Goal: Transaction & Acquisition: Book appointment/travel/reservation

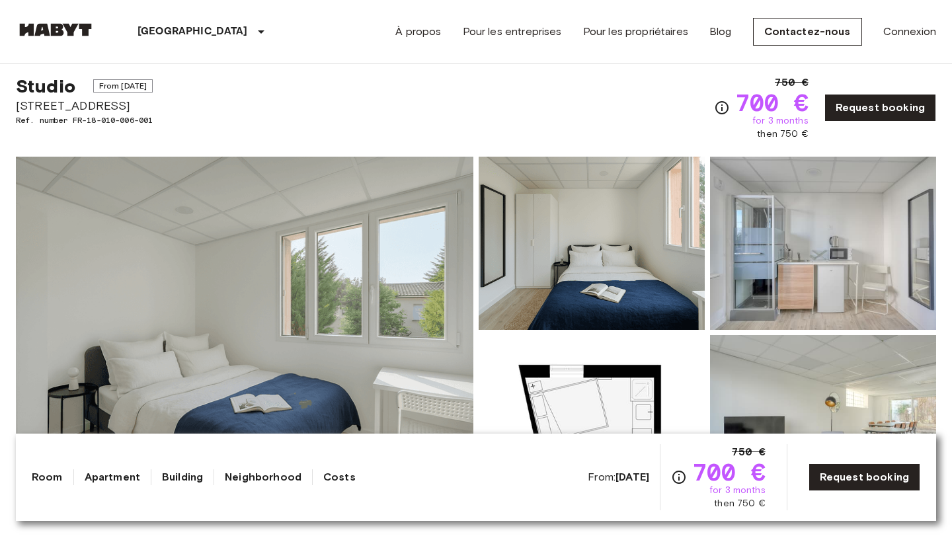
scroll to position [2, 0]
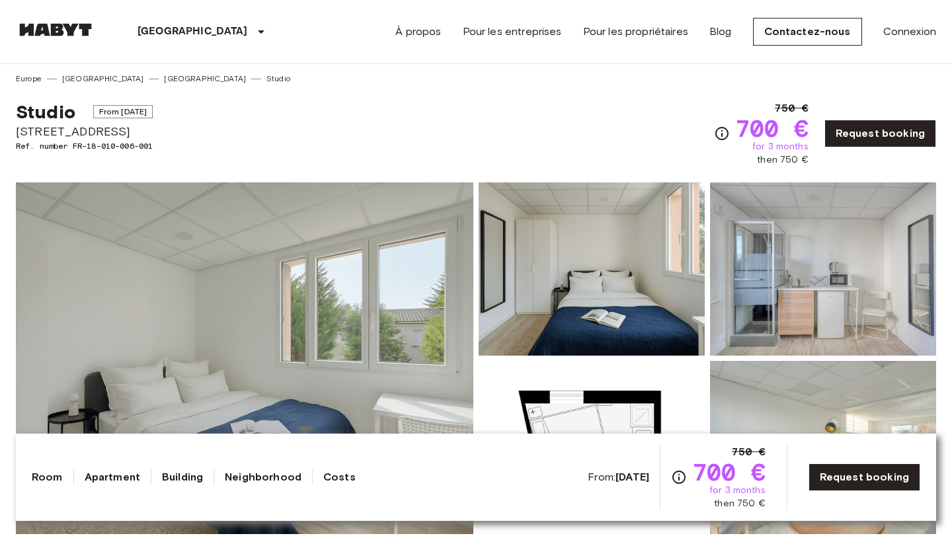
click at [325, 354] on img at bounding box center [244, 358] width 457 height 352
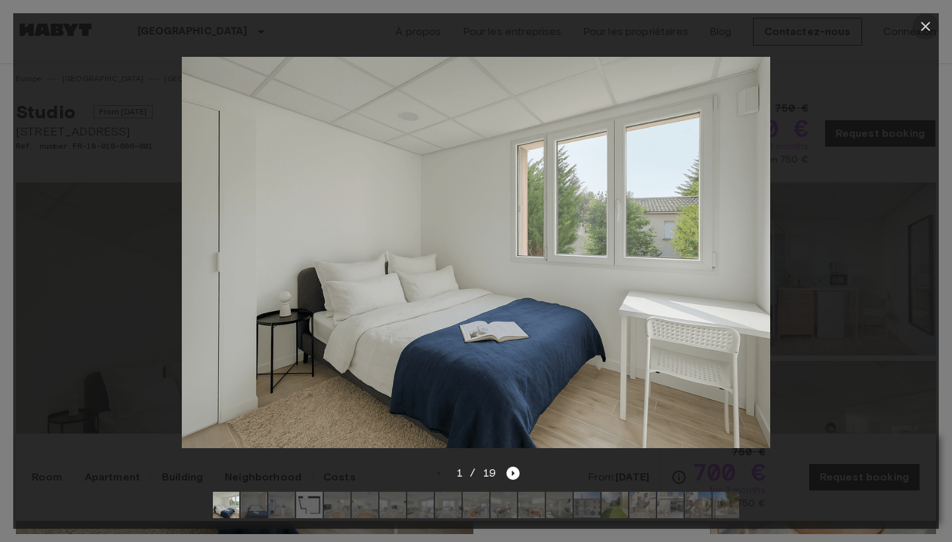
click at [926, 28] on icon "button" at bounding box center [924, 26] width 9 height 9
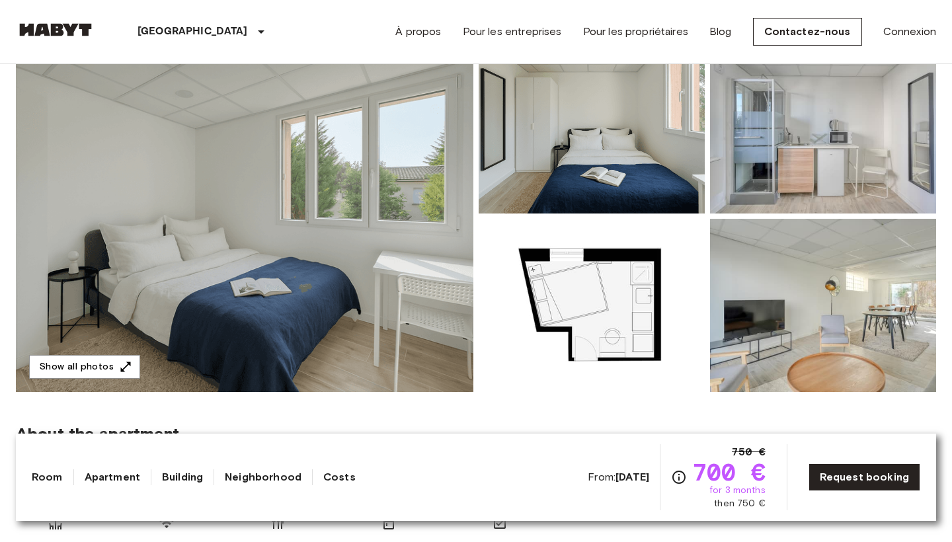
scroll to position [142, 0]
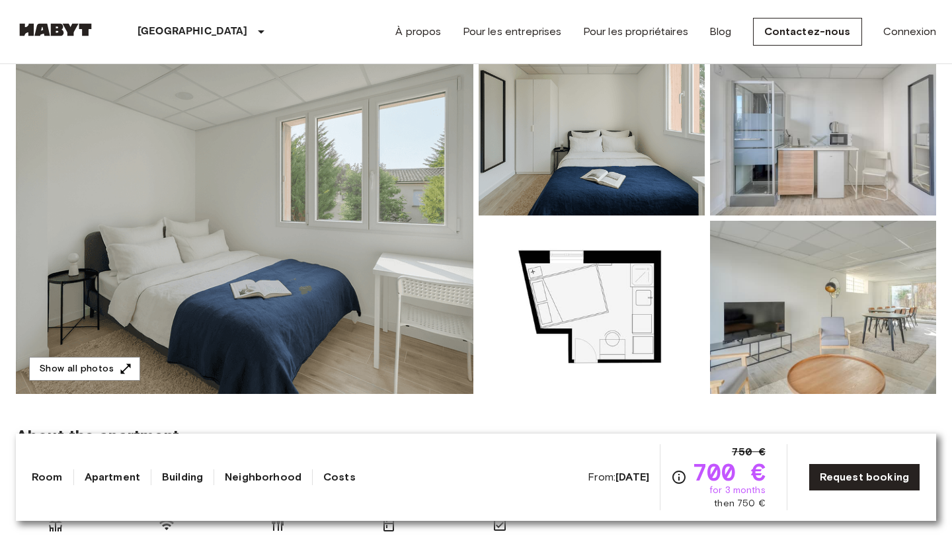
click at [413, 182] on img at bounding box center [244, 218] width 457 height 352
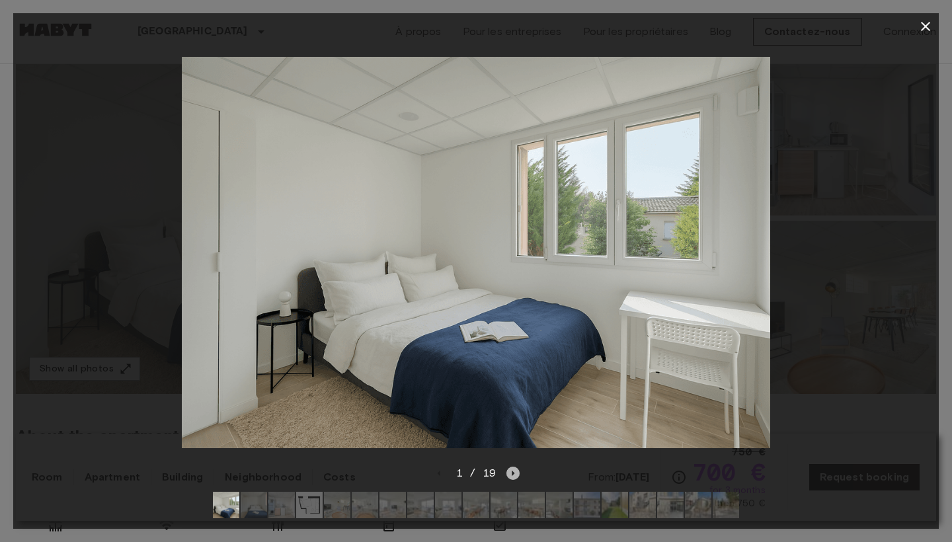
click at [511, 478] on icon "Next image" at bounding box center [512, 473] width 13 height 13
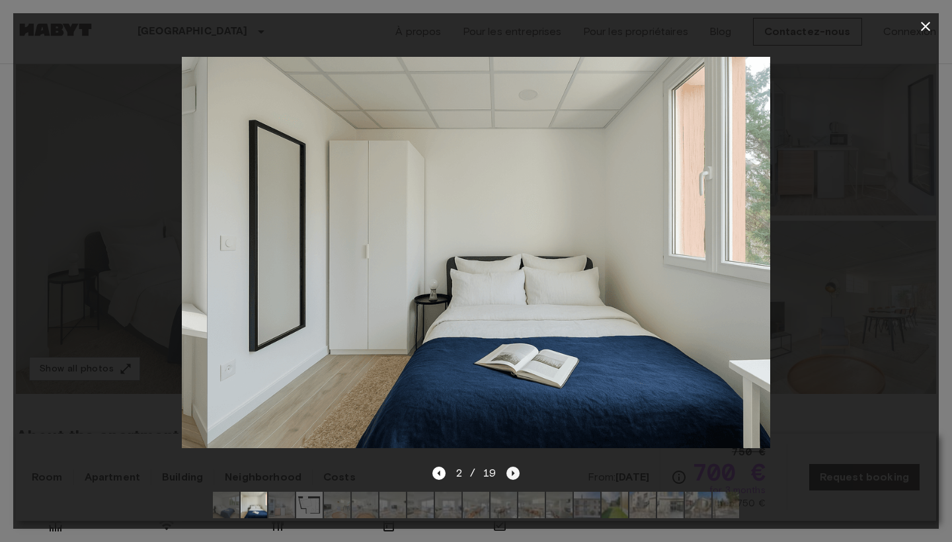
click at [511, 478] on icon "Next image" at bounding box center [512, 473] width 13 height 13
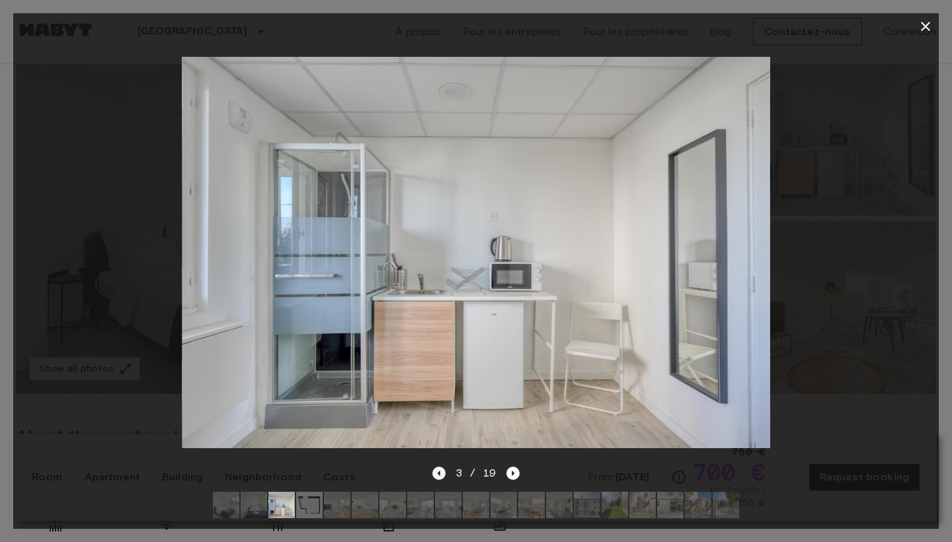
click at [437, 474] on icon "Previous image" at bounding box center [438, 473] width 13 height 13
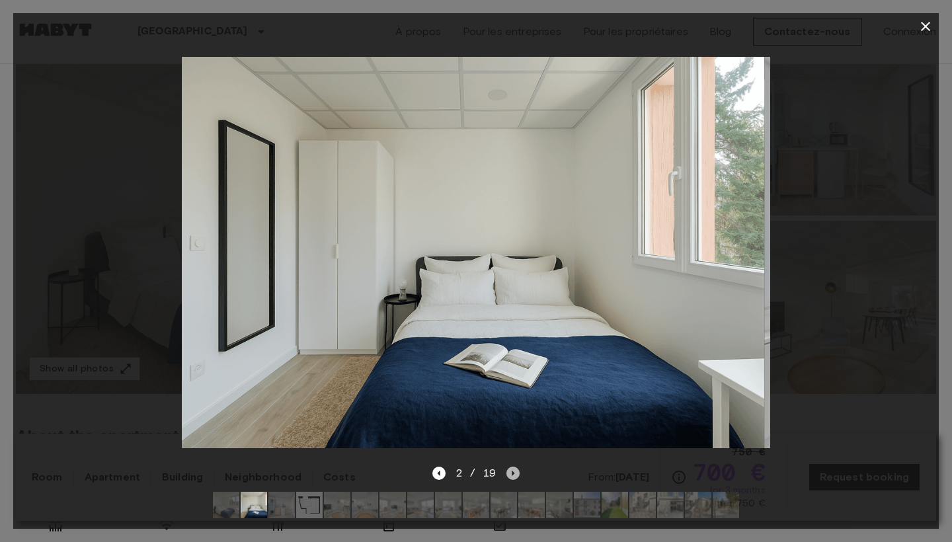
click at [517, 473] on icon "Next image" at bounding box center [512, 473] width 13 height 13
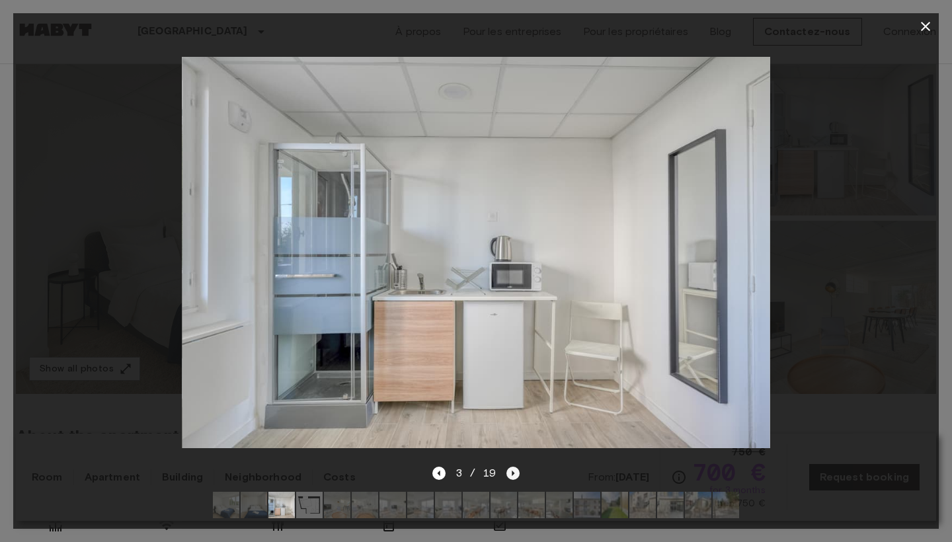
click at [517, 473] on icon "Next image" at bounding box center [512, 473] width 13 height 13
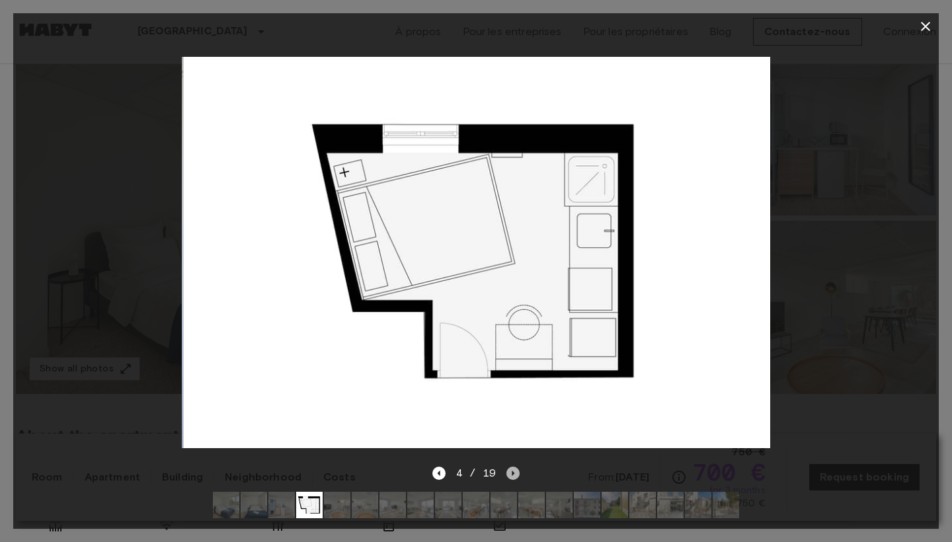
click at [517, 473] on icon "Next image" at bounding box center [512, 473] width 13 height 13
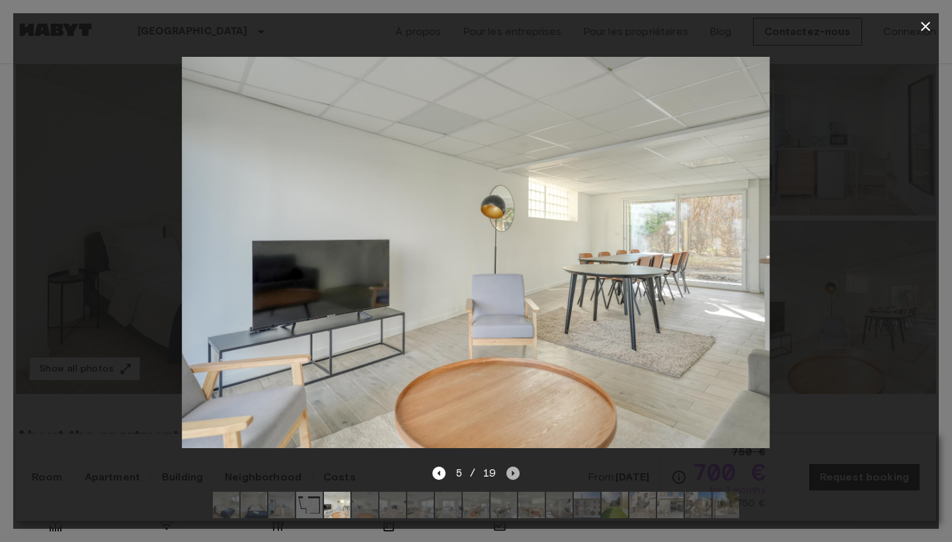
click at [517, 473] on icon "Next image" at bounding box center [512, 473] width 13 height 13
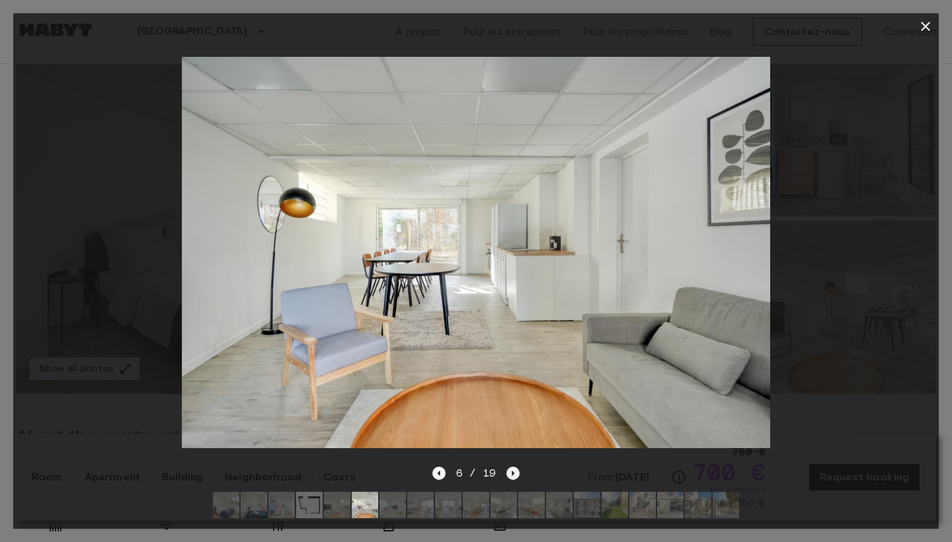
click at [517, 473] on icon "Next image" at bounding box center [512, 473] width 13 height 13
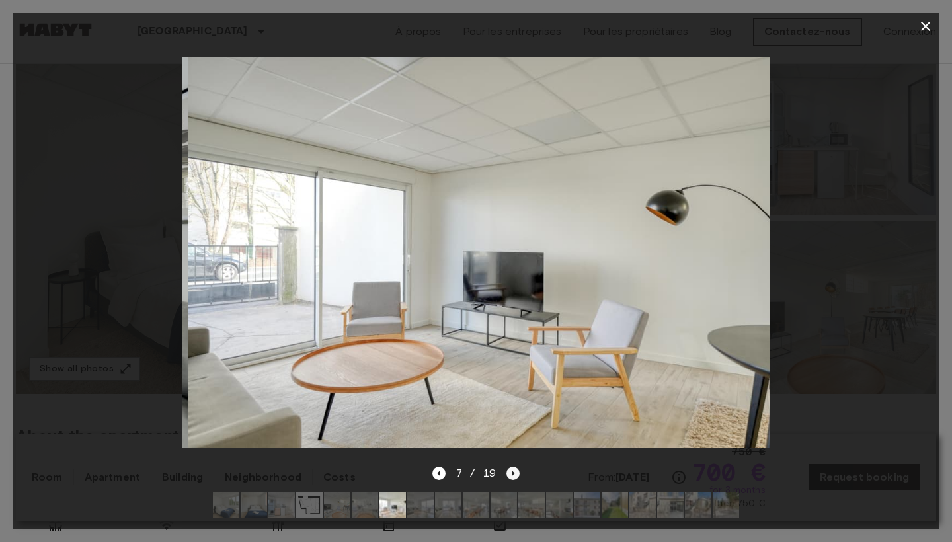
click at [517, 473] on icon "Next image" at bounding box center [512, 473] width 13 height 13
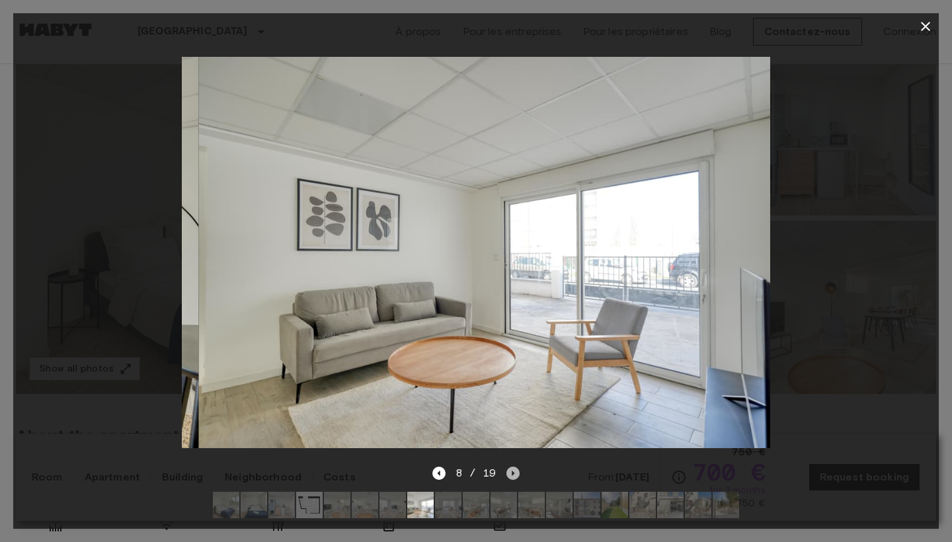
click at [517, 473] on icon "Next image" at bounding box center [512, 473] width 13 height 13
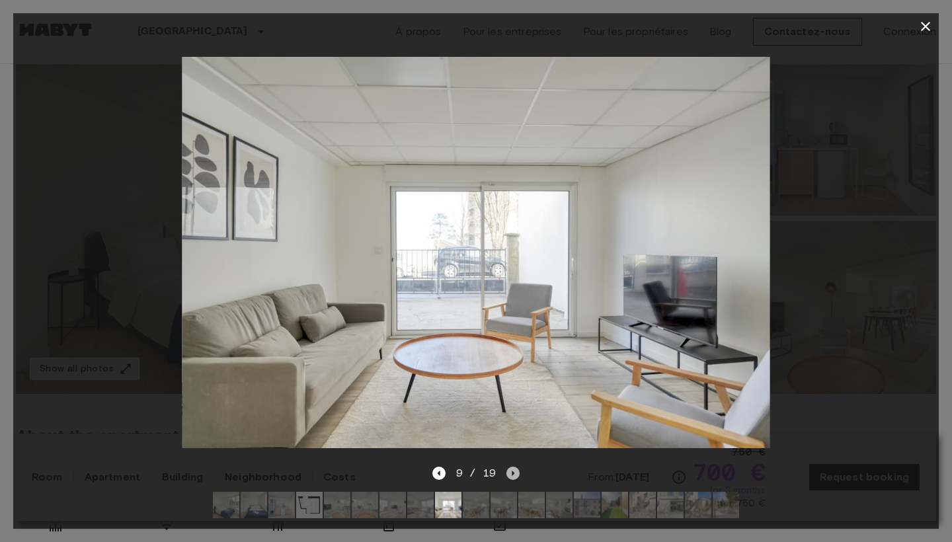
click at [513, 475] on icon "Next image" at bounding box center [512, 473] width 13 height 13
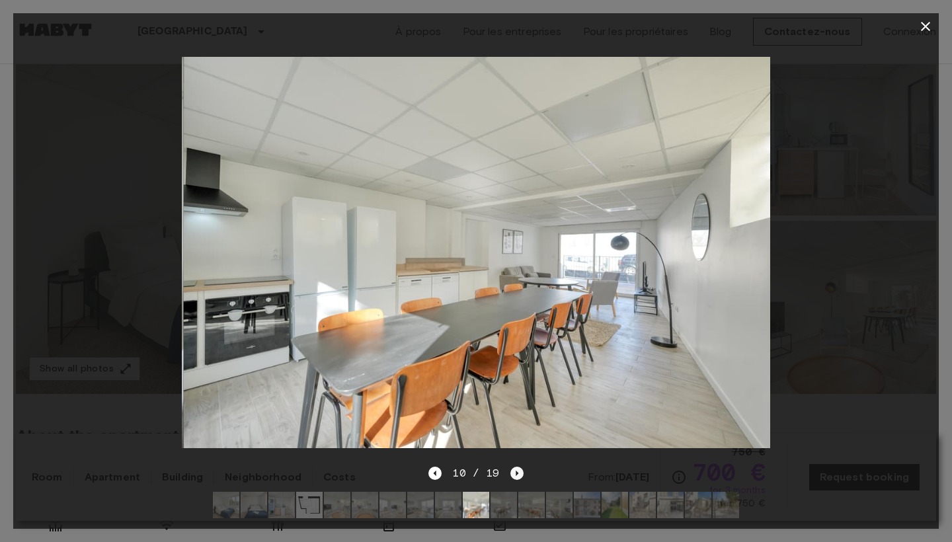
click at [513, 475] on icon "Next image" at bounding box center [516, 473] width 13 height 13
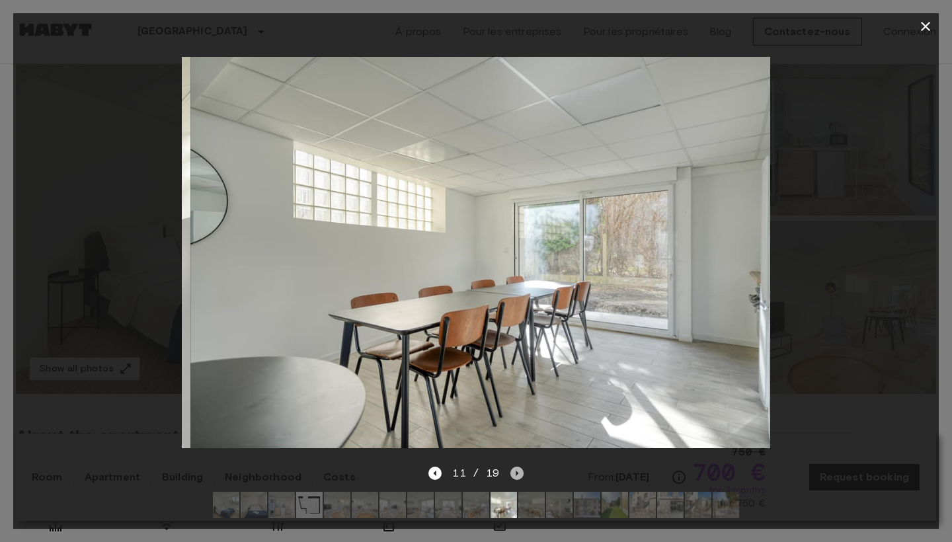
click at [513, 475] on icon "Next image" at bounding box center [516, 473] width 13 height 13
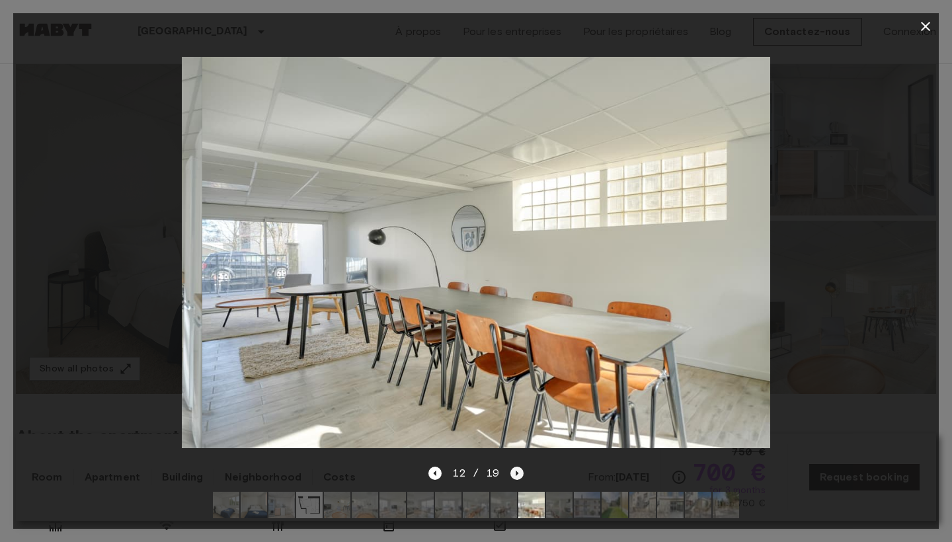
click at [513, 475] on icon "Next image" at bounding box center [516, 473] width 13 height 13
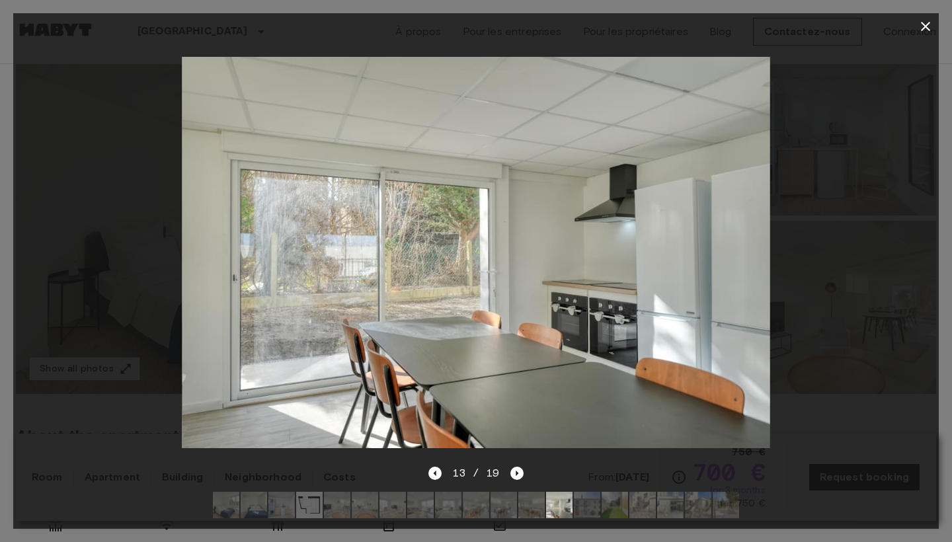
click at [924, 24] on icon "button" at bounding box center [925, 27] width 16 height 16
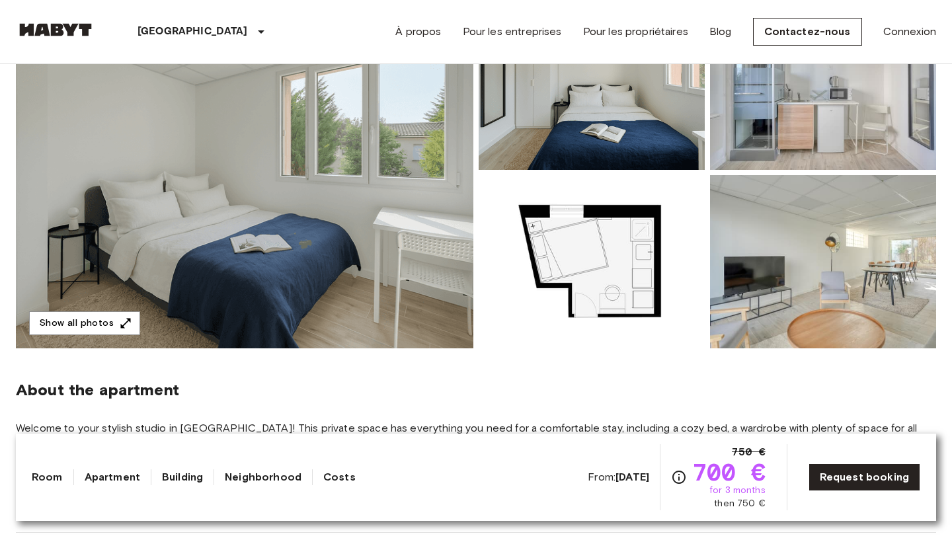
scroll to position [198, 0]
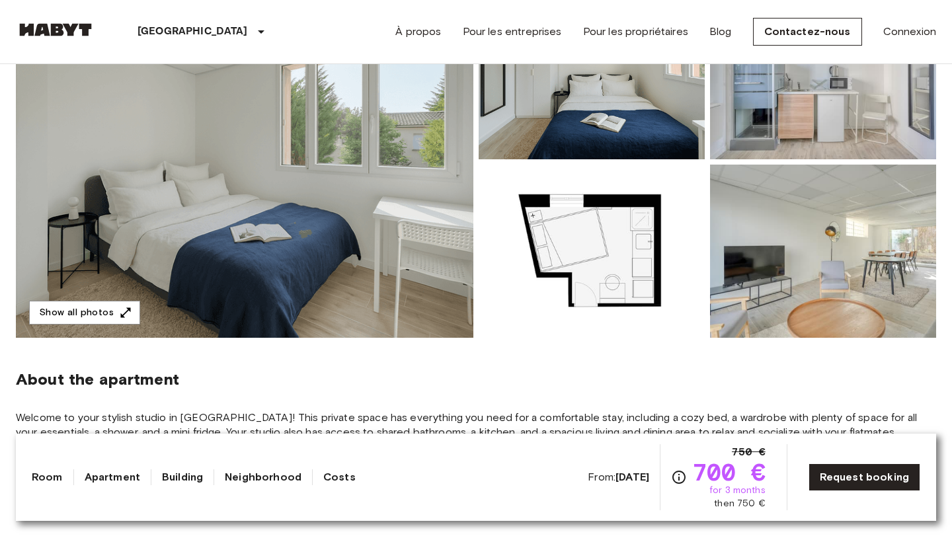
click at [799, 276] on img at bounding box center [823, 251] width 226 height 173
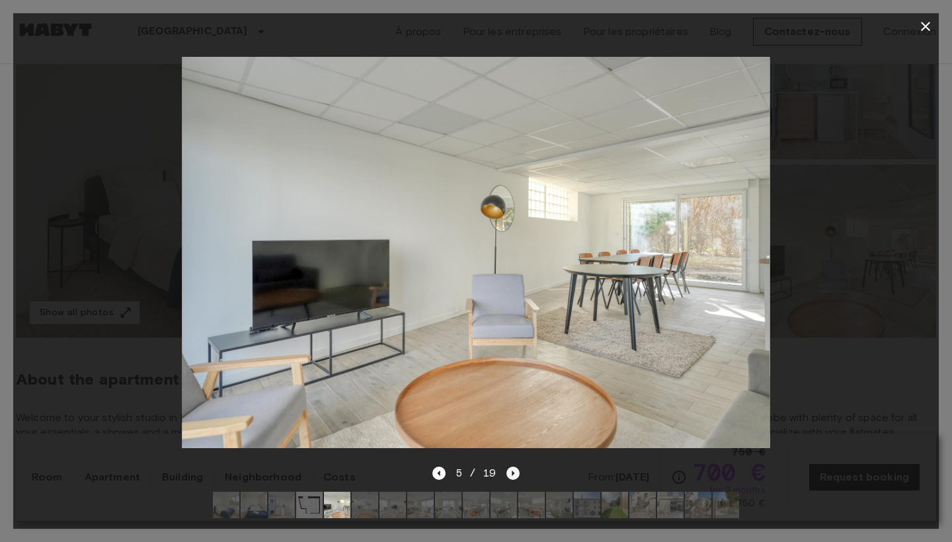
click at [515, 475] on icon "Next image" at bounding box center [512, 473] width 13 height 13
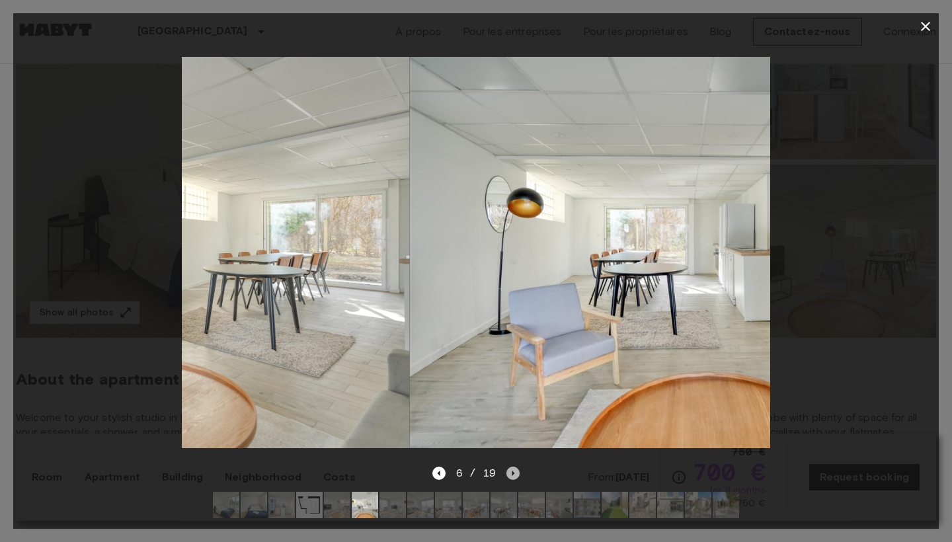
click at [515, 475] on icon "Next image" at bounding box center [512, 473] width 13 height 13
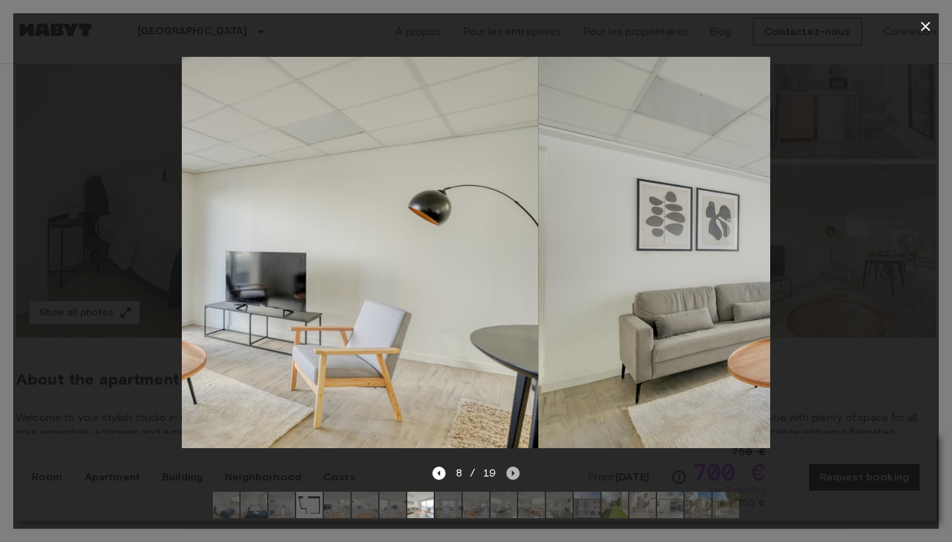
click at [515, 475] on icon "Next image" at bounding box center [512, 473] width 13 height 13
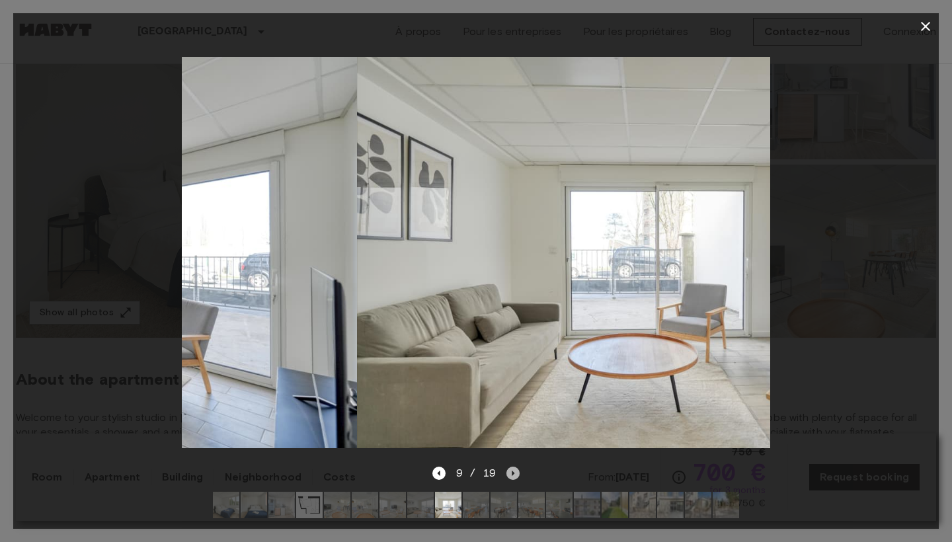
click at [514, 477] on icon "Next image" at bounding box center [512, 473] width 13 height 13
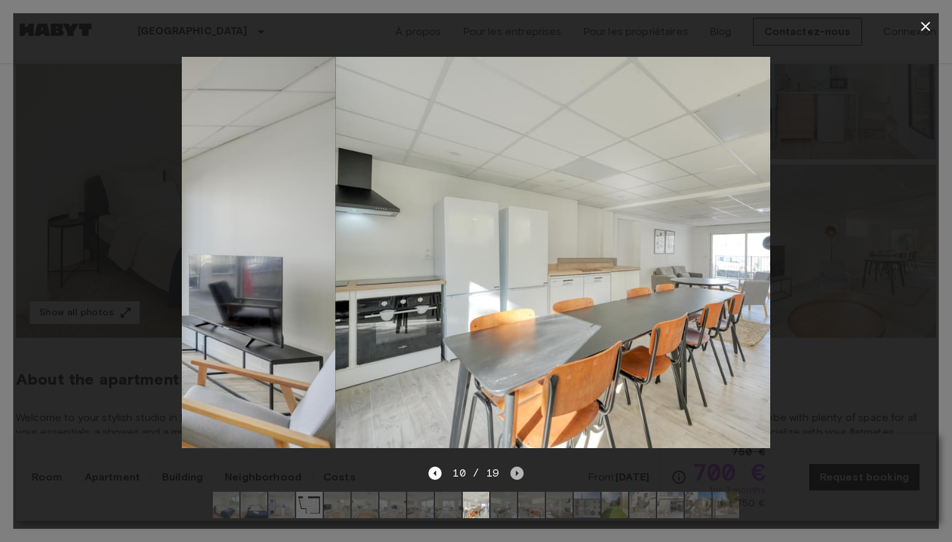
click at [514, 477] on icon "Next image" at bounding box center [516, 473] width 13 height 13
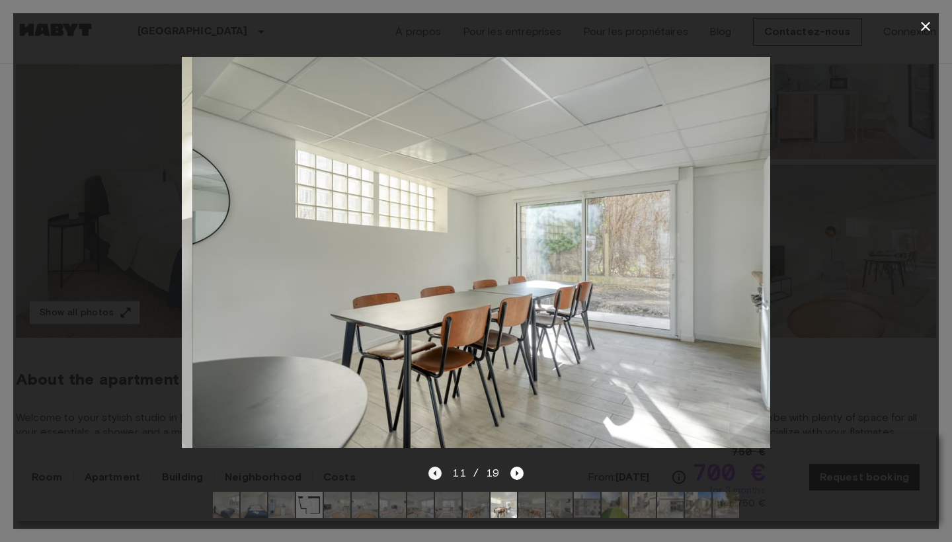
click at [429, 470] on icon "Previous image" at bounding box center [434, 473] width 13 height 13
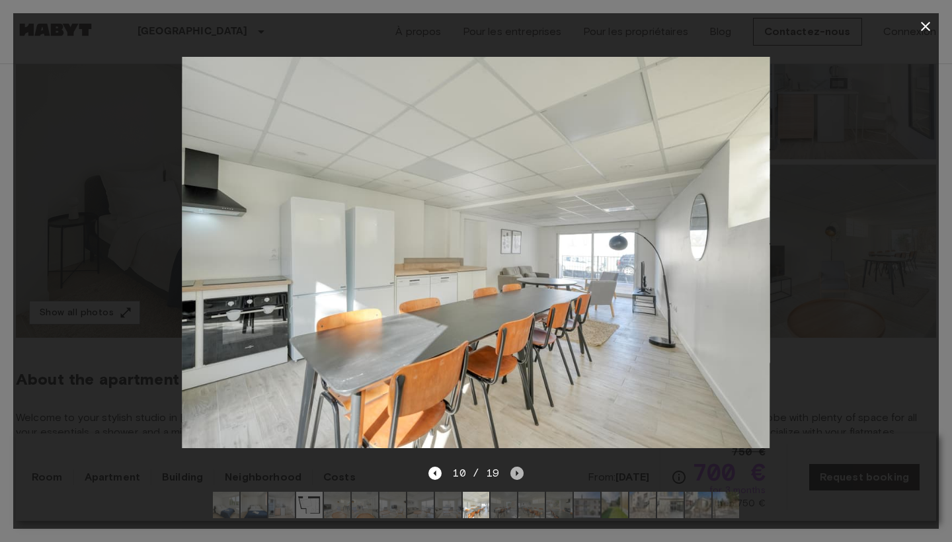
click at [517, 476] on icon "Next image" at bounding box center [516, 473] width 13 height 13
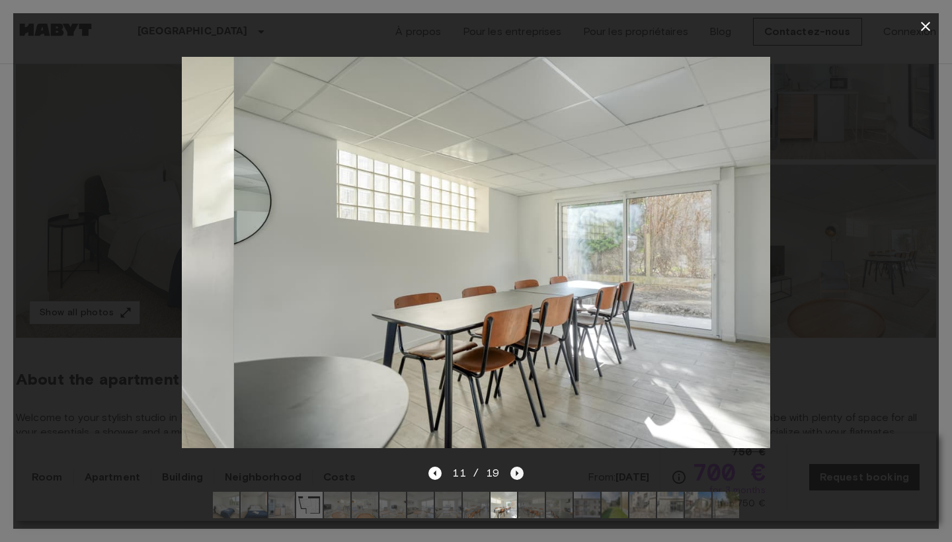
click at [517, 476] on icon "Next image" at bounding box center [516, 473] width 13 height 13
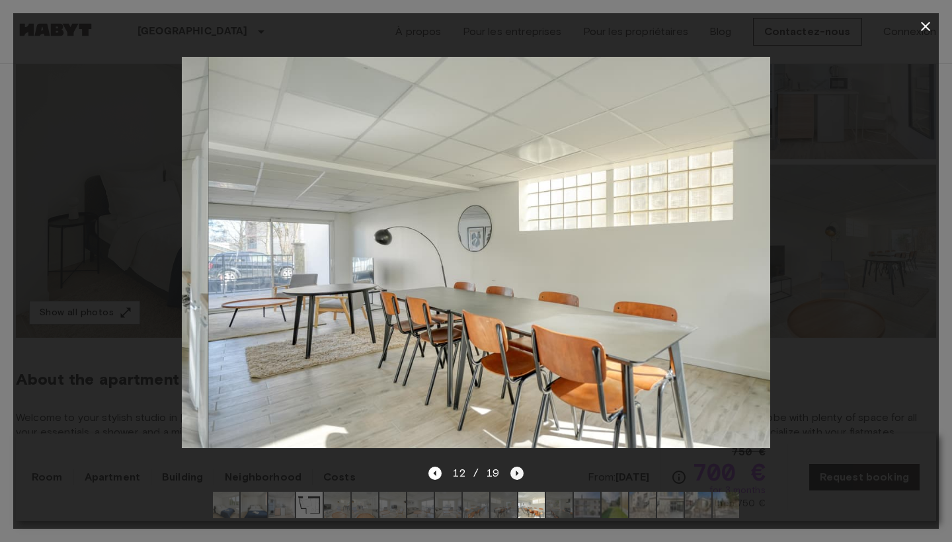
click at [517, 476] on icon "Next image" at bounding box center [516, 473] width 13 height 13
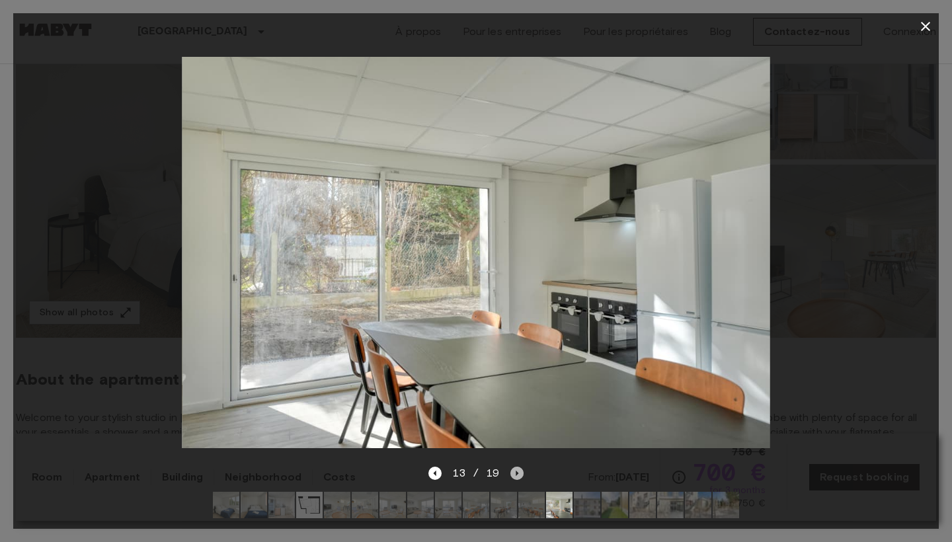
click at [517, 476] on icon "Next image" at bounding box center [516, 473] width 13 height 13
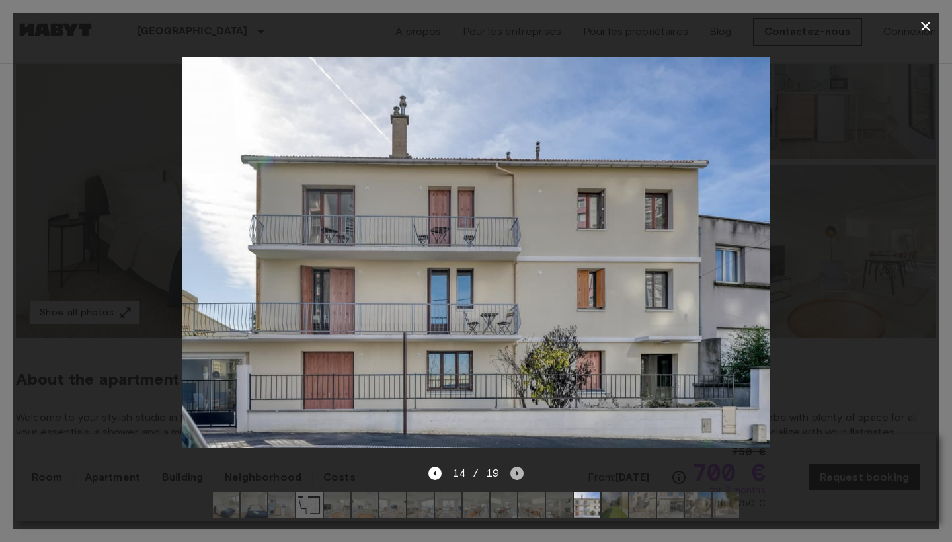
click at [521, 474] on icon "Next image" at bounding box center [516, 473] width 13 height 13
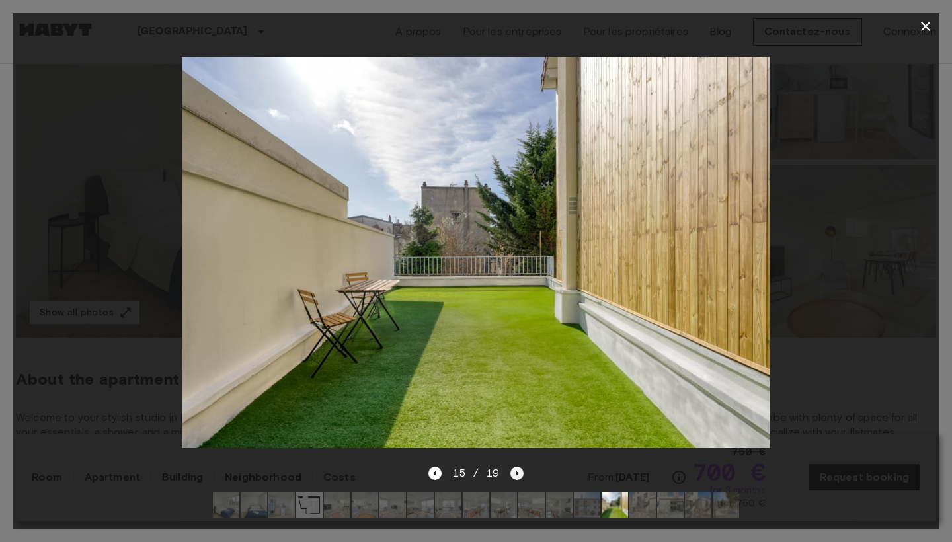
click at [513, 474] on icon "Next image" at bounding box center [516, 473] width 13 height 13
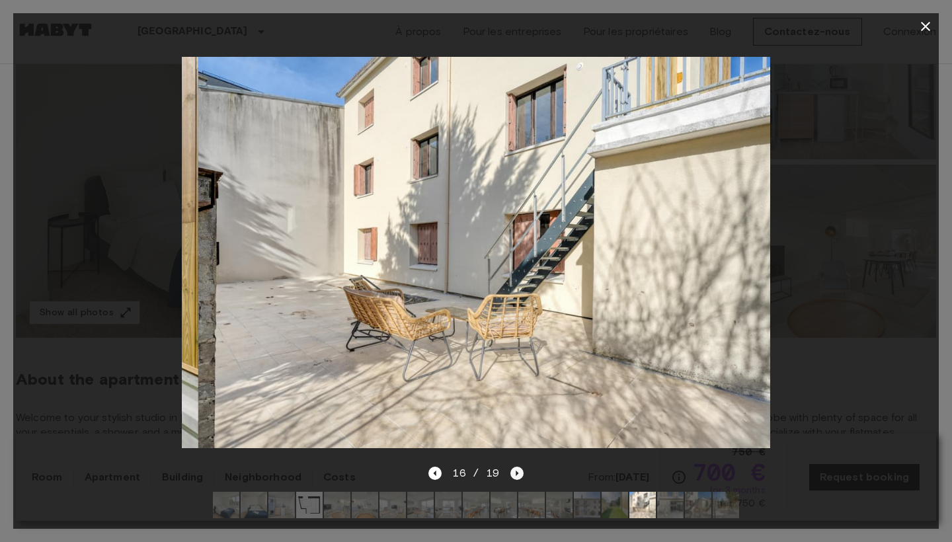
click at [513, 474] on icon "Next image" at bounding box center [516, 473] width 13 height 13
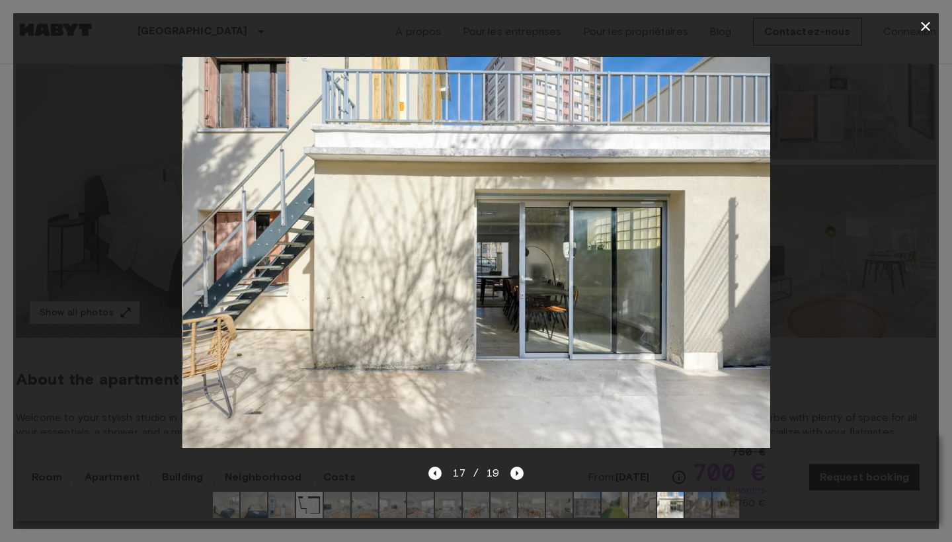
click at [926, 28] on icon "button" at bounding box center [924, 26] width 9 height 9
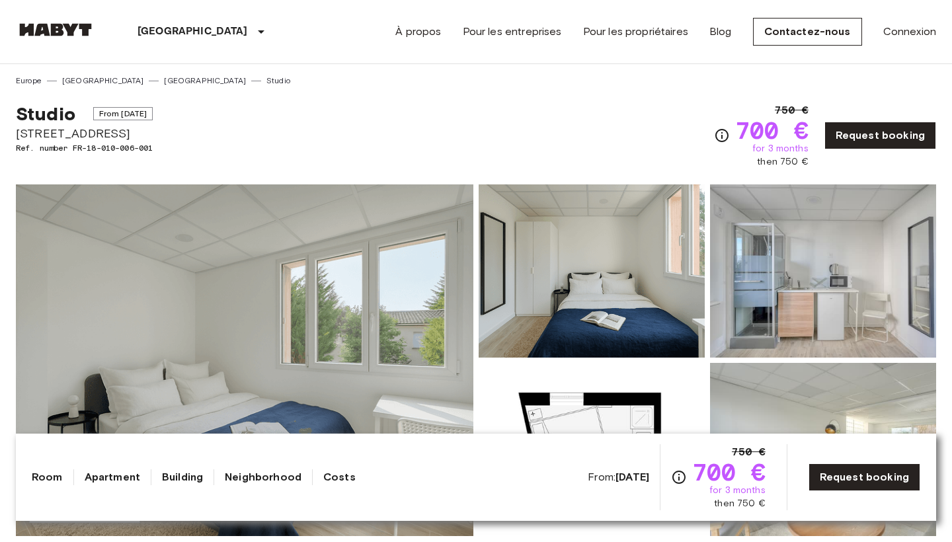
scroll to position [0, 0]
